Goal: Task Accomplishment & Management: Manage account settings

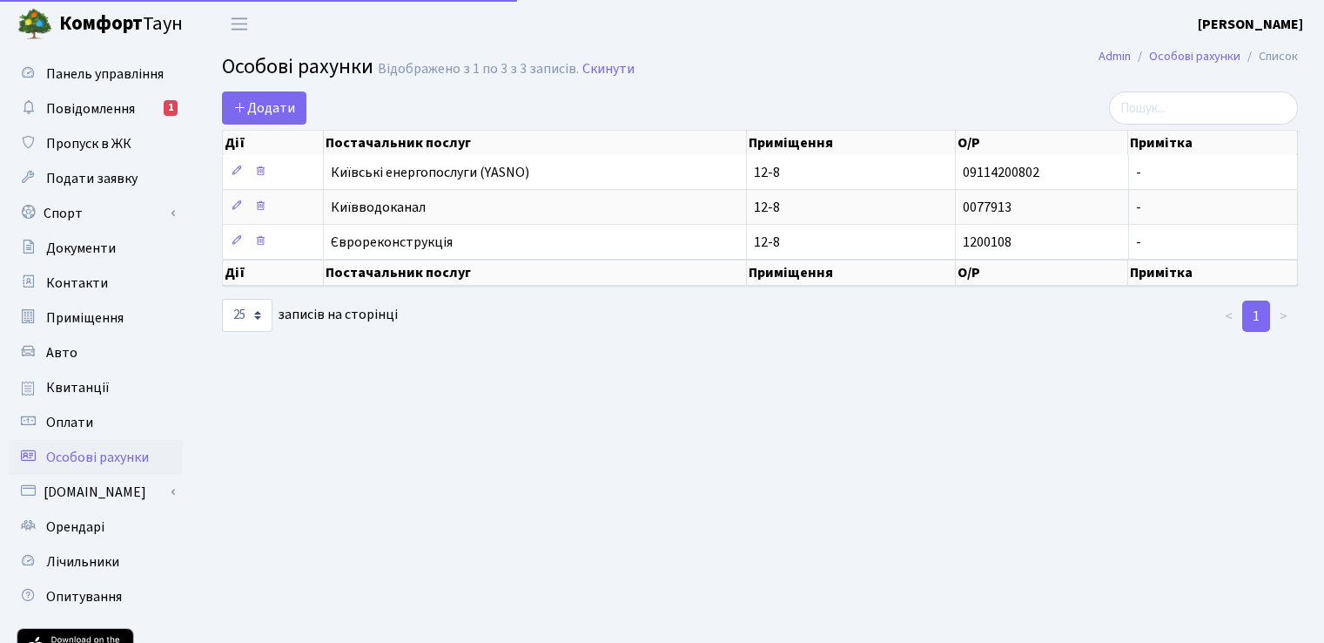
select select "25"
click at [130, 102] on span "Повідомлення" at bounding box center [90, 108] width 89 height 19
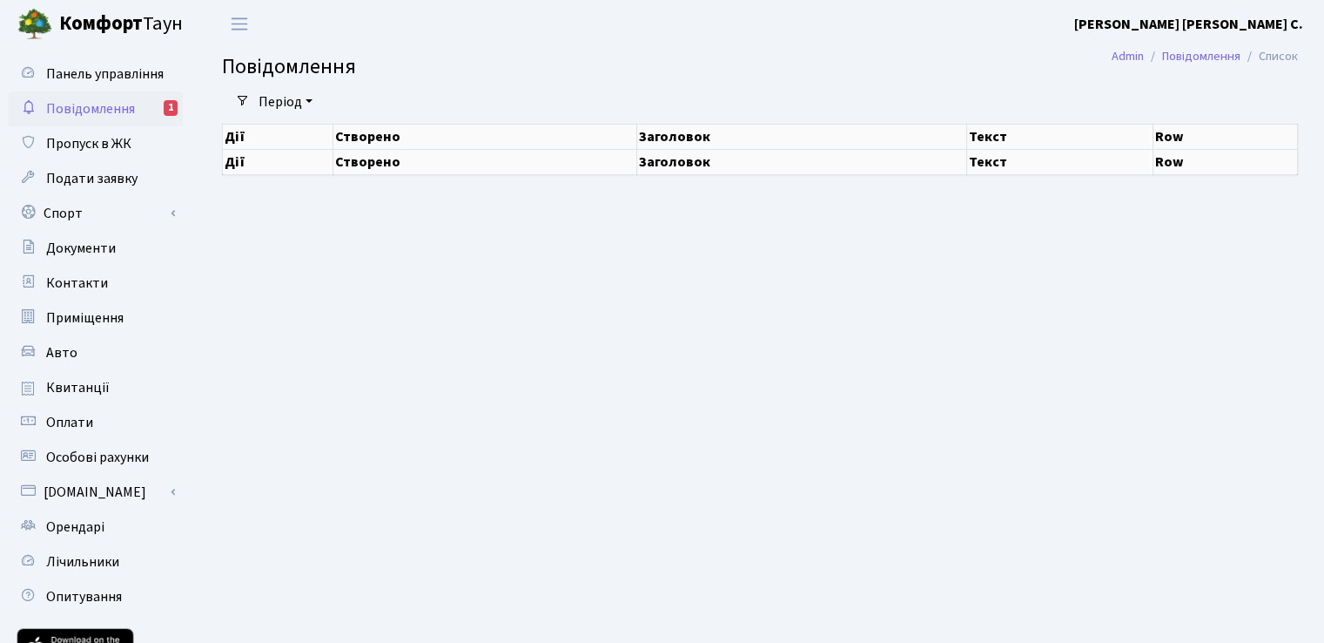
select select "25"
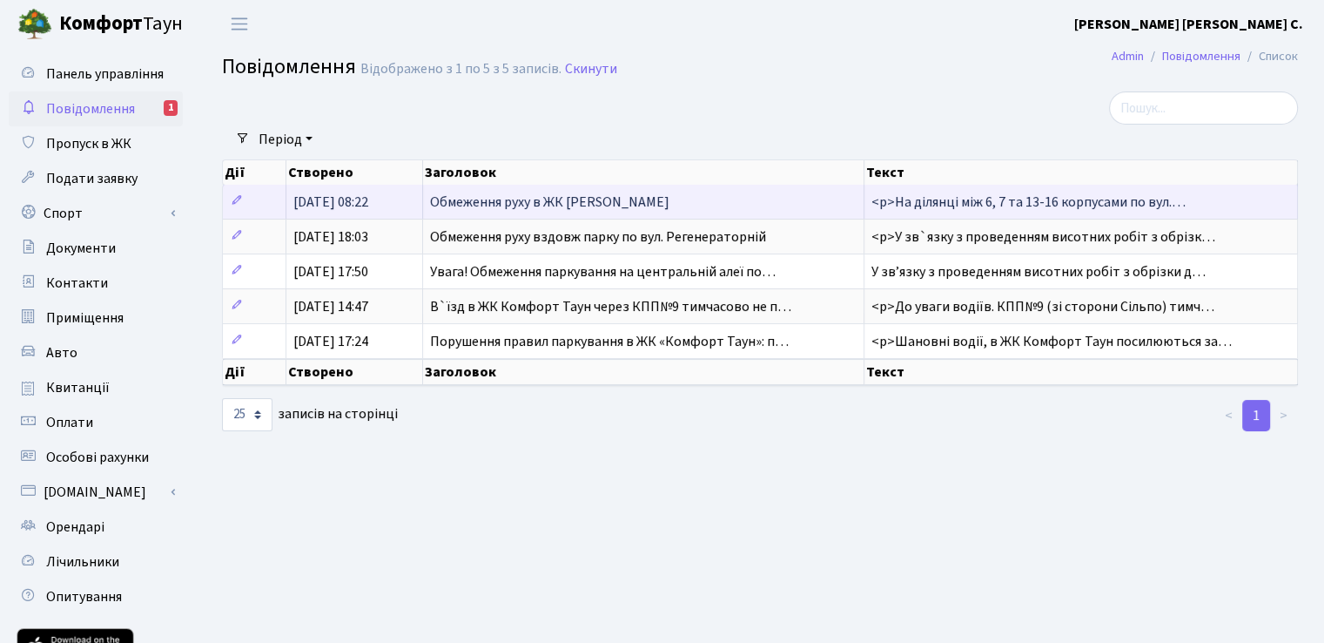
click at [465, 204] on span "Обмеження руху в ЖК Комфорт Таун" at bounding box center [549, 201] width 239 height 19
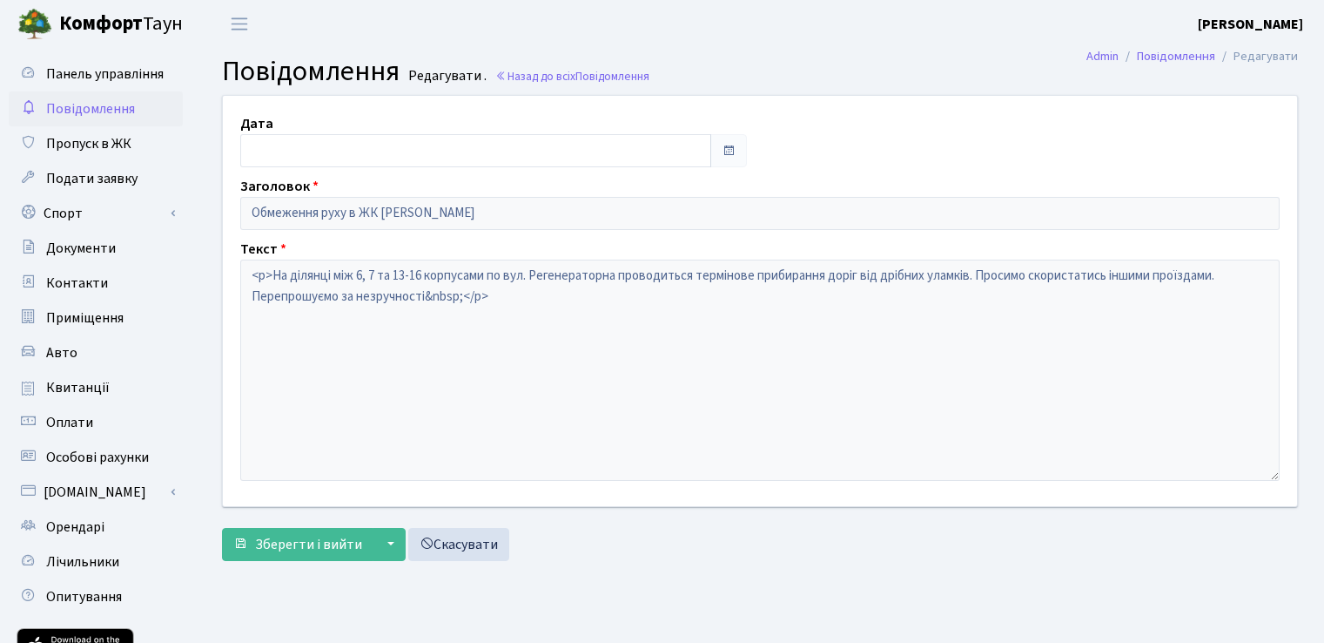
type input "28.08.2025"
